Goal: Task Accomplishment & Management: Use online tool/utility

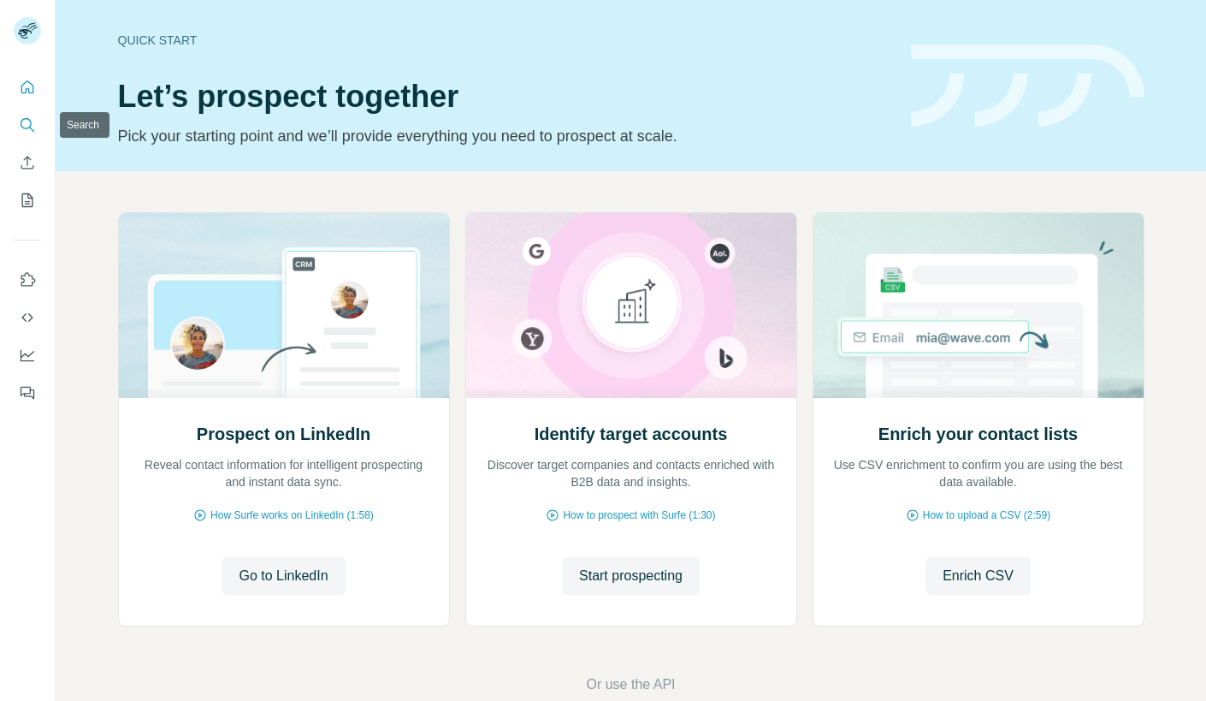
click at [26, 137] on button "Search" at bounding box center [27, 125] width 27 height 31
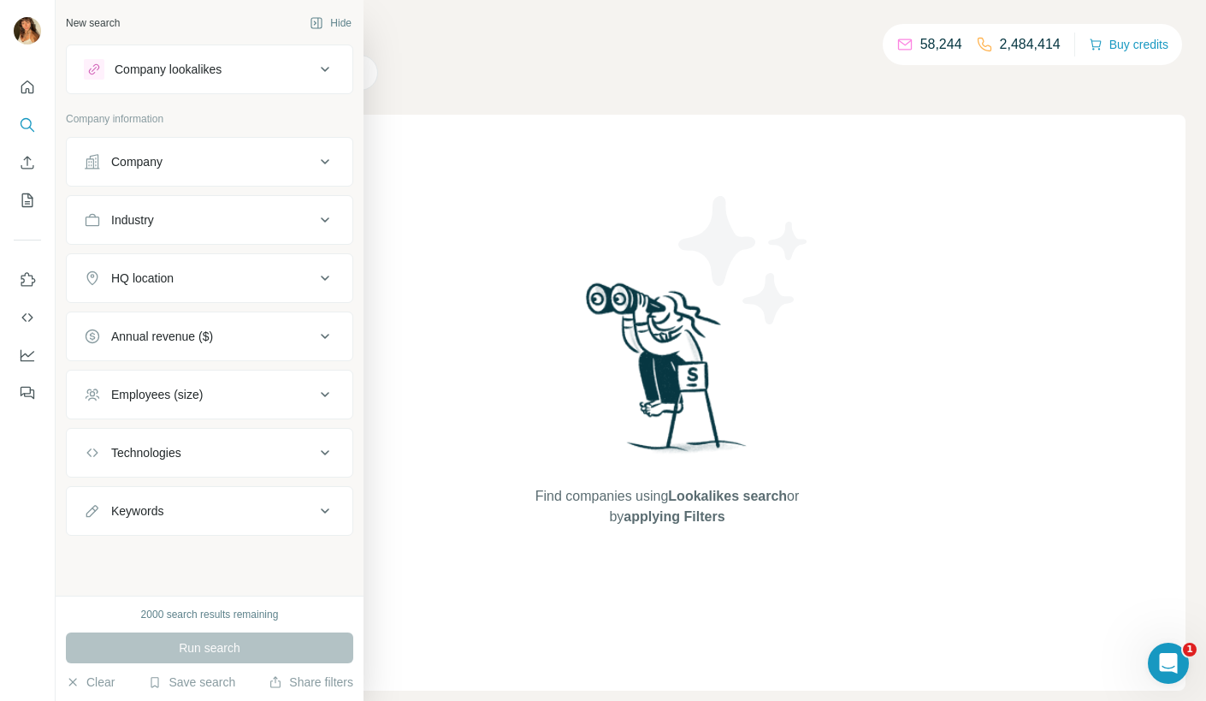
click at [203, 392] on div "Employees (size)" at bounding box center [157, 394] width 92 height 17
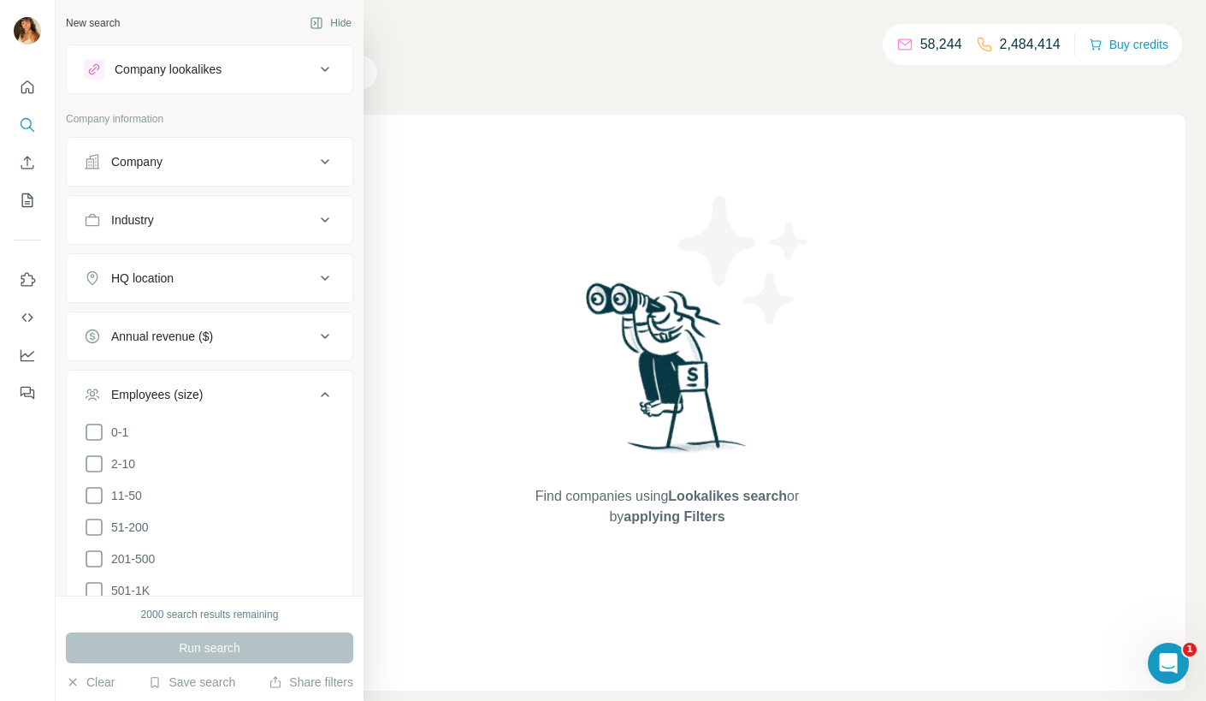
click at [94, 502] on ul "0-1 2-10 11-50 [PHONE_NUMBER] 501-1K 1K-5K 5K-10K 10K-50K 50K-100K 100K-500K 50…" at bounding box center [210, 607] width 252 height 370
click at [92, 495] on icon at bounding box center [94, 495] width 21 height 21
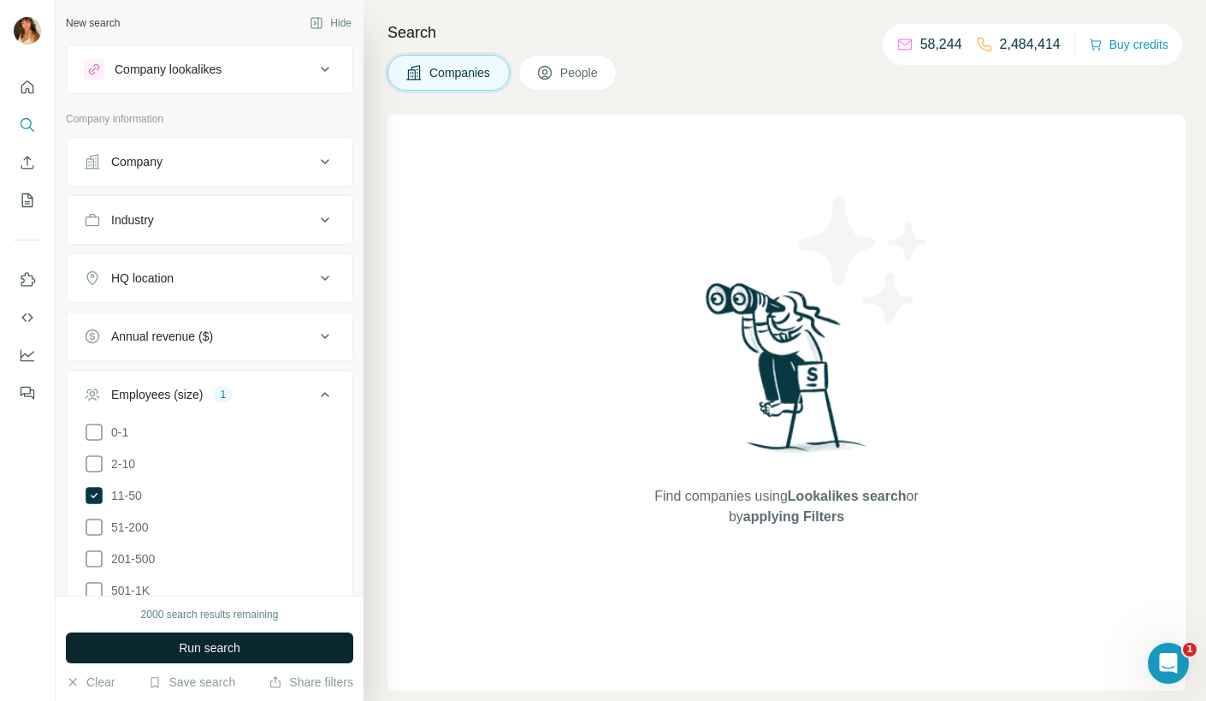
click at [221, 649] on span "Run search" at bounding box center [210, 647] width 62 height 17
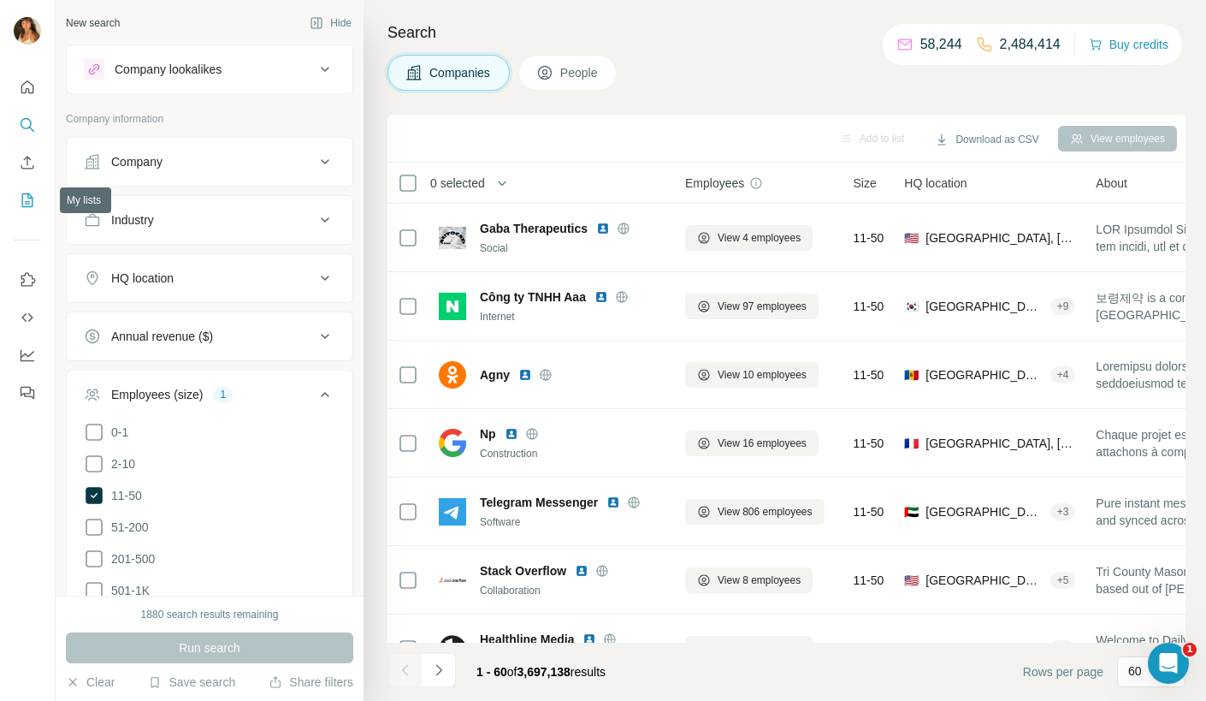
click at [20, 199] on icon "My lists" at bounding box center [27, 200] width 17 height 17
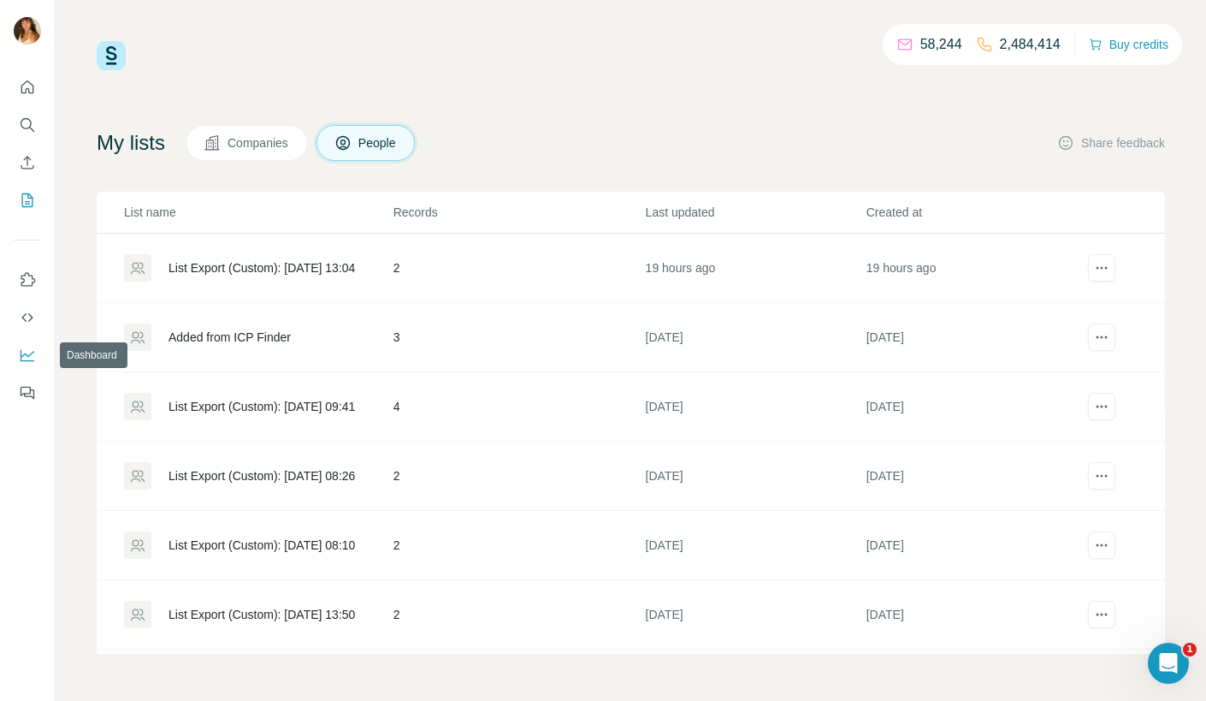
click at [27, 359] on icon "Dashboard" at bounding box center [28, 356] width 14 height 12
